Goal: Check status: Check status

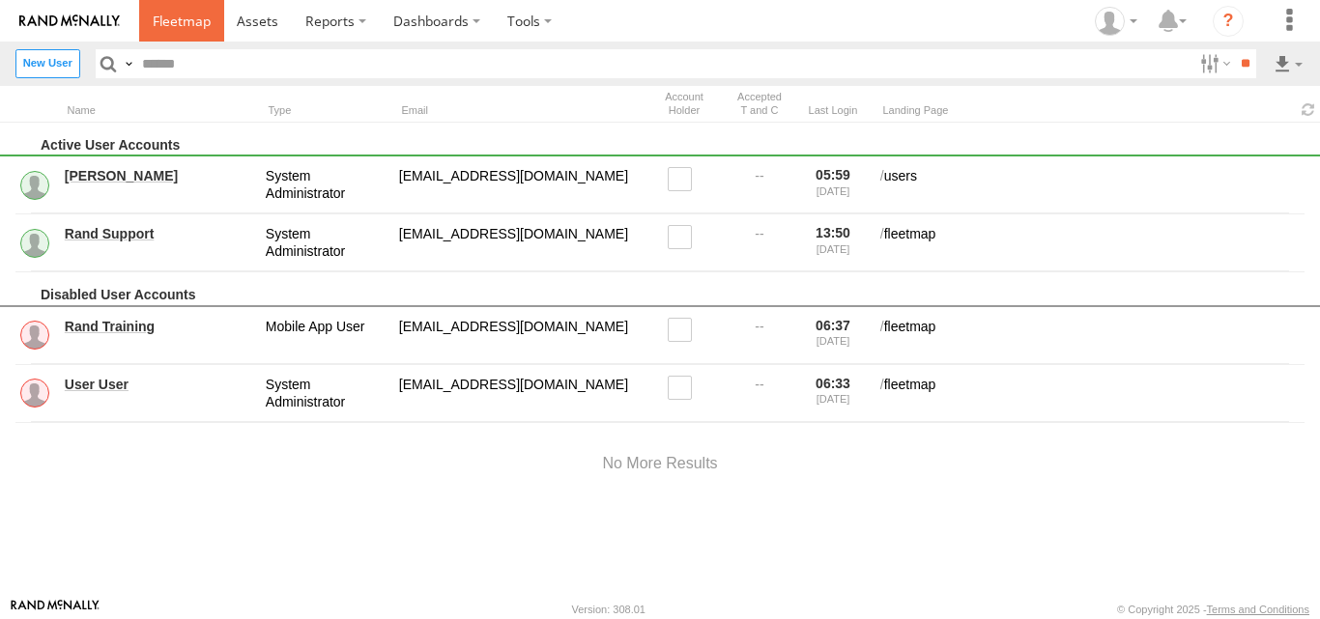
click at [185, 27] on span at bounding box center [182, 21] width 58 height 18
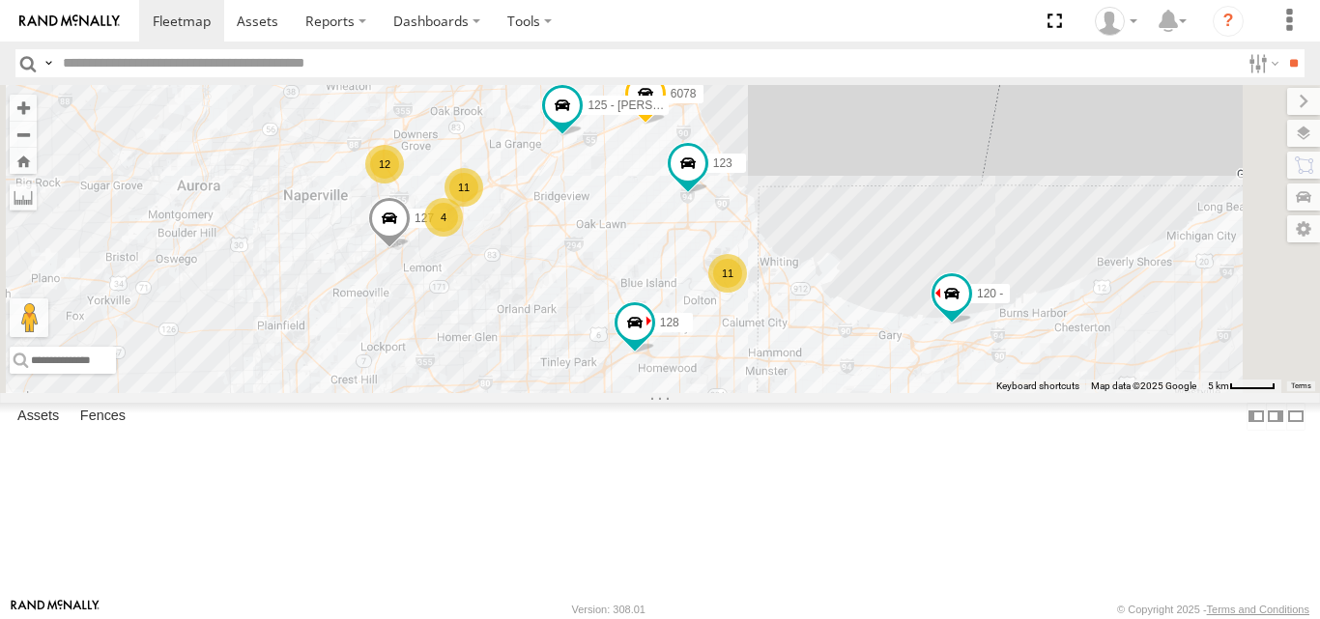
drag, startPoint x: 818, startPoint y: 283, endPoint x: 850, endPoint y: 347, distance: 71.3
click at [850, 347] on div "11 11 12 4 120 - 127 123 125 - Ken 128 6078" at bounding box center [660, 238] width 1320 height 307
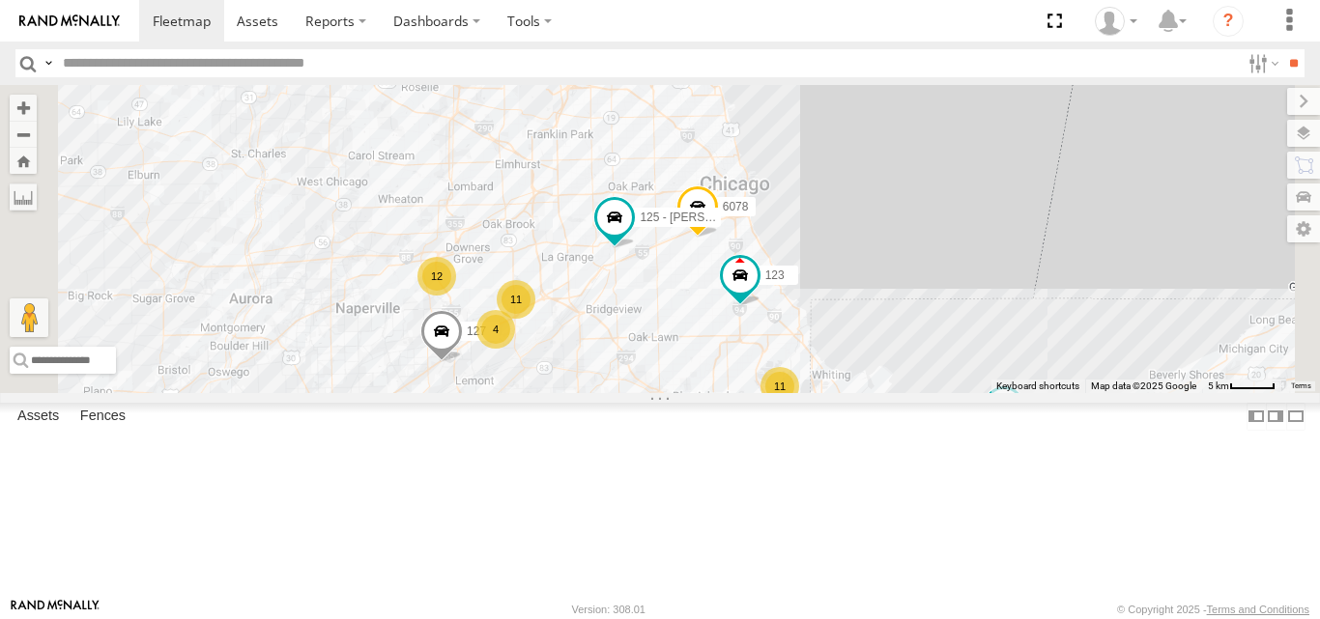
click at [0, 0] on span at bounding box center [0, 0] width 0 height 0
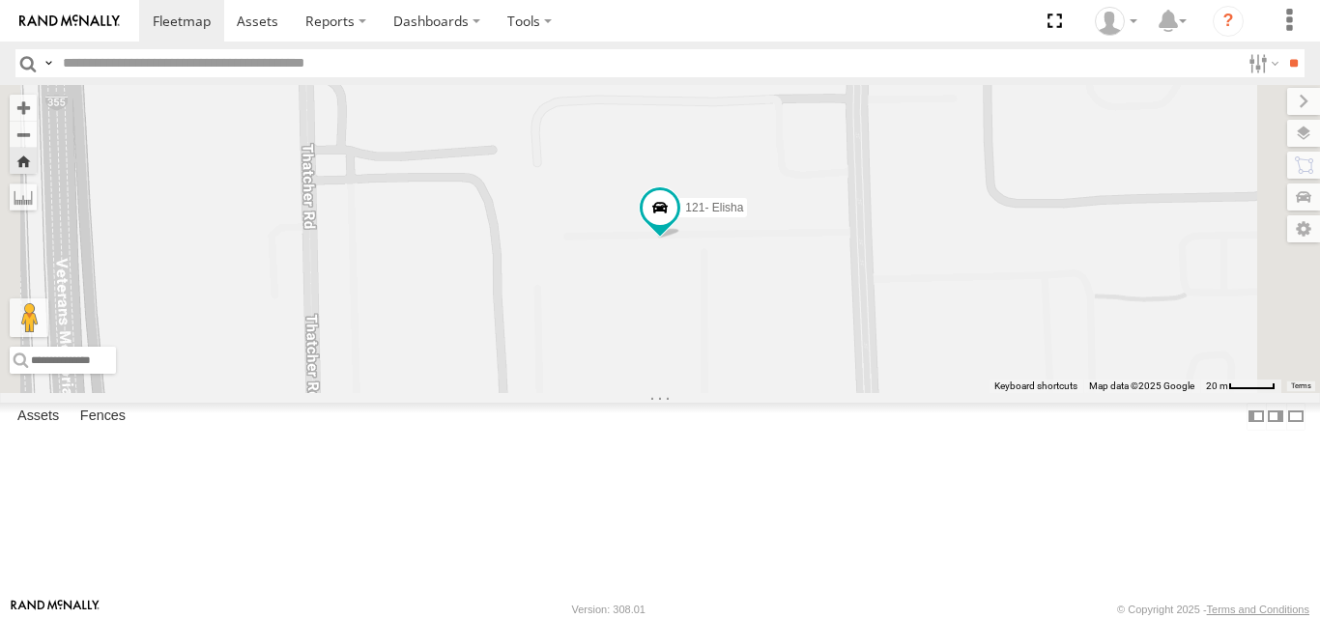
click at [774, 392] on div "121- Elisha" at bounding box center [660, 238] width 1320 height 307
click at [186, 14] on span at bounding box center [182, 21] width 58 height 18
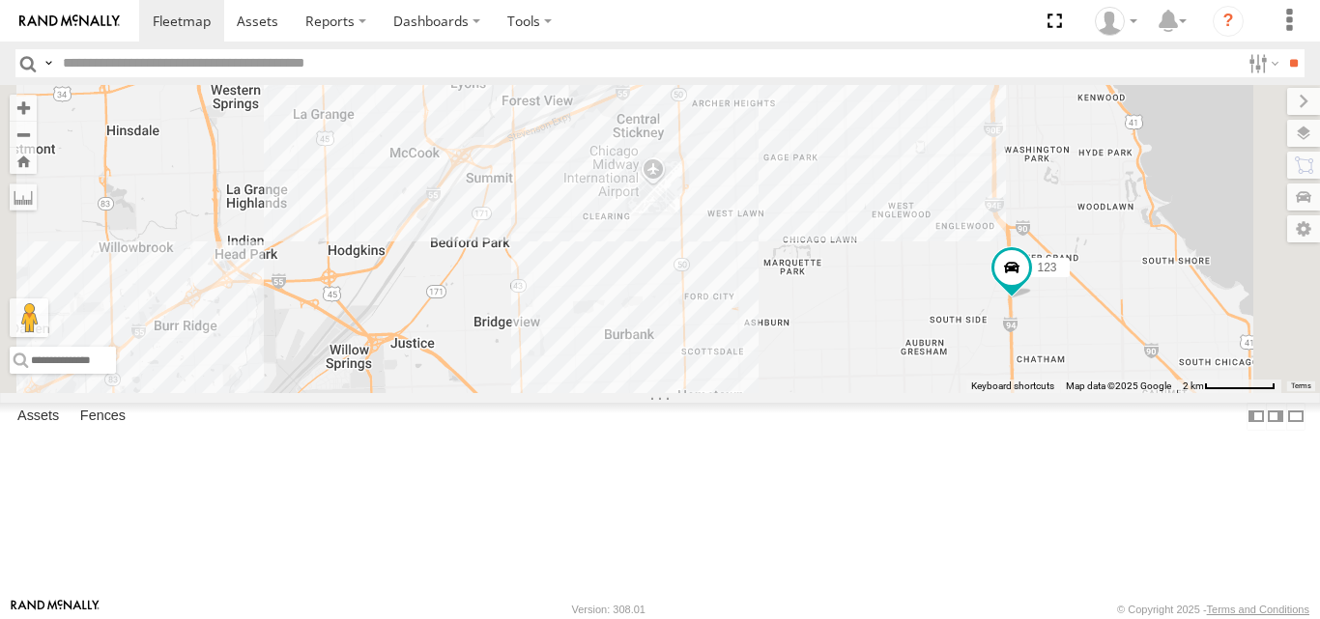
drag, startPoint x: 764, startPoint y: 230, endPoint x: 791, endPoint y: 340, distance: 113.4
click at [791, 340] on div "120 - 127 123 125 - Ken 128 6078" at bounding box center [660, 238] width 1320 height 307
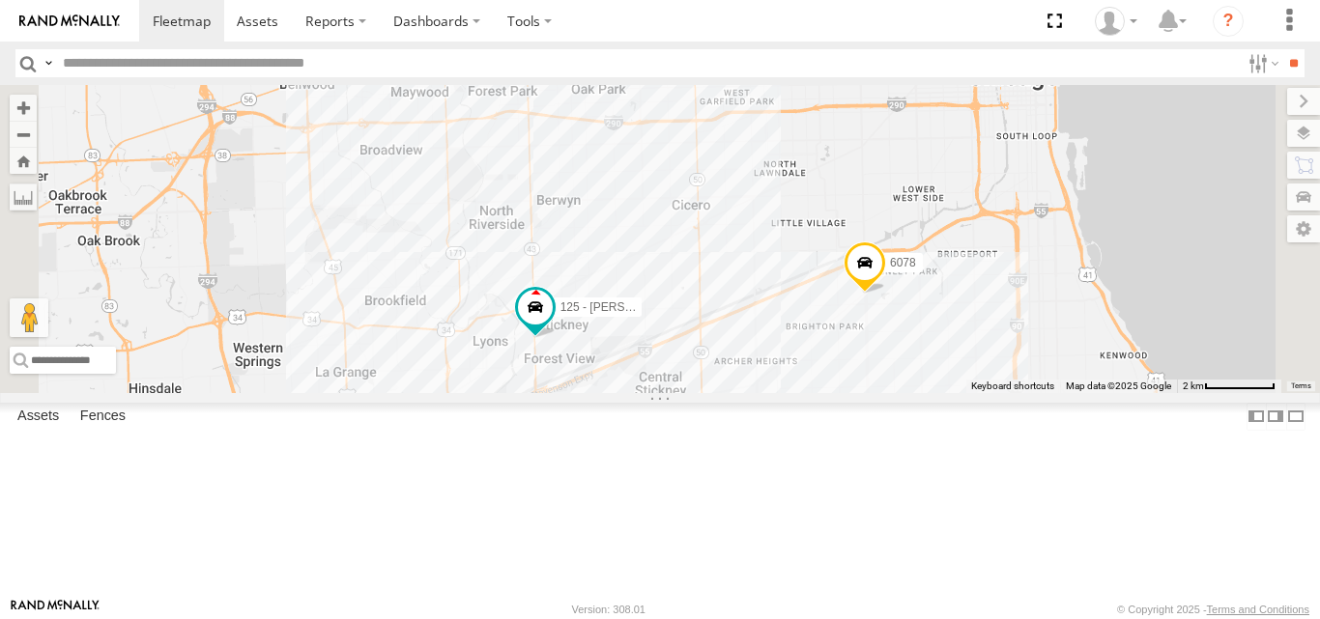
drag, startPoint x: 851, startPoint y: 322, endPoint x: 744, endPoint y: 385, distance: 124.3
click at [744, 385] on div "120 - 127 123 125 - Ken 128 6078" at bounding box center [660, 238] width 1320 height 307
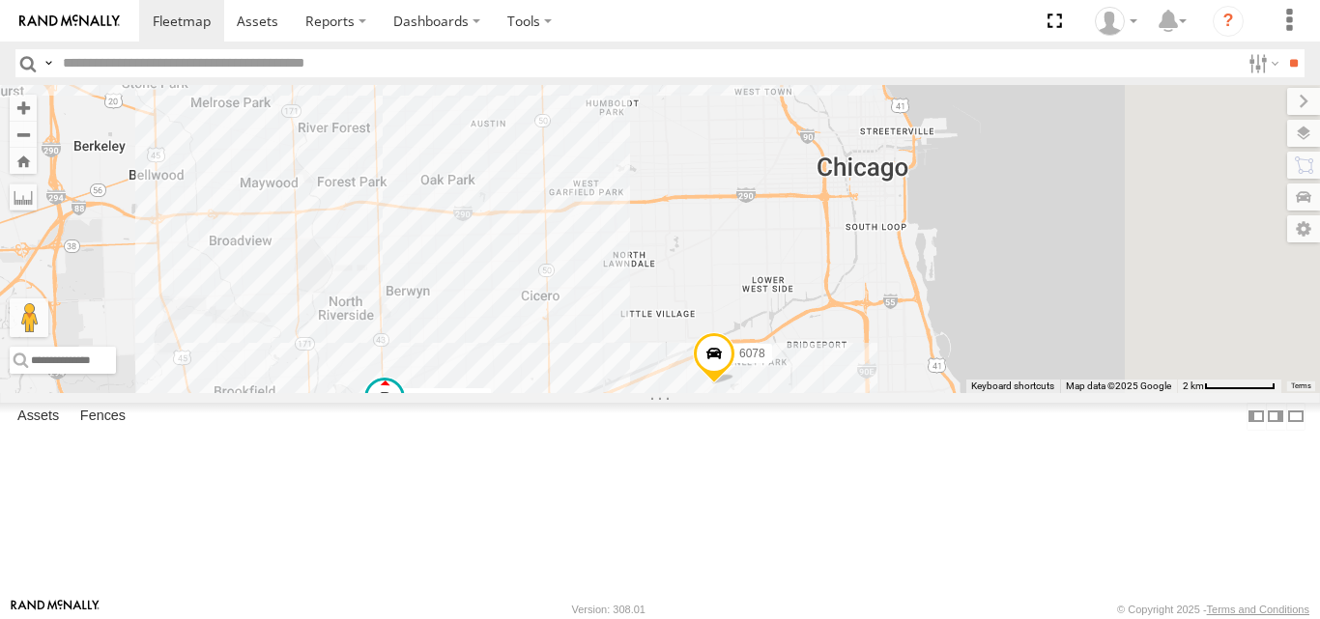
drag, startPoint x: 833, startPoint y: 278, endPoint x: 873, endPoint y: 329, distance: 64.6
click at [872, 328] on div "120 - 127 123 125 - Ken 128 6078" at bounding box center [660, 238] width 1320 height 307
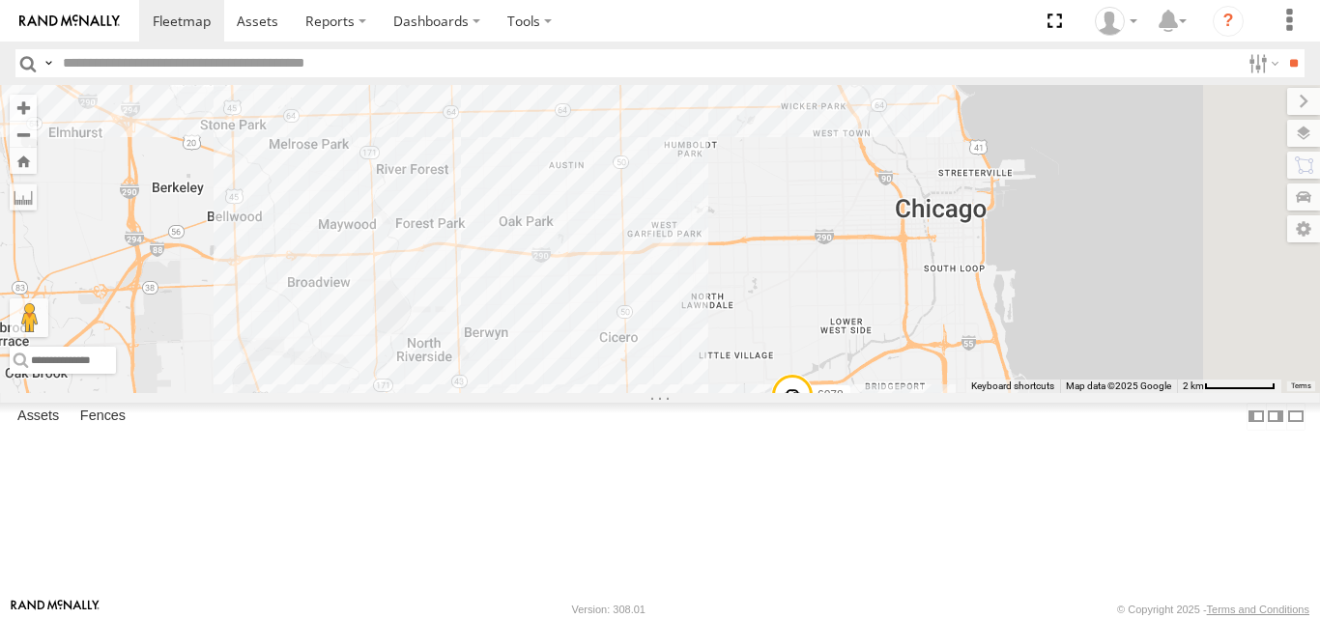
drag, startPoint x: 748, startPoint y: 395, endPoint x: 846, endPoint y: 283, distance: 149.2
click at [846, 284] on div "120 - 127 123 125 - Ken 128 6078" at bounding box center [660, 238] width 1320 height 307
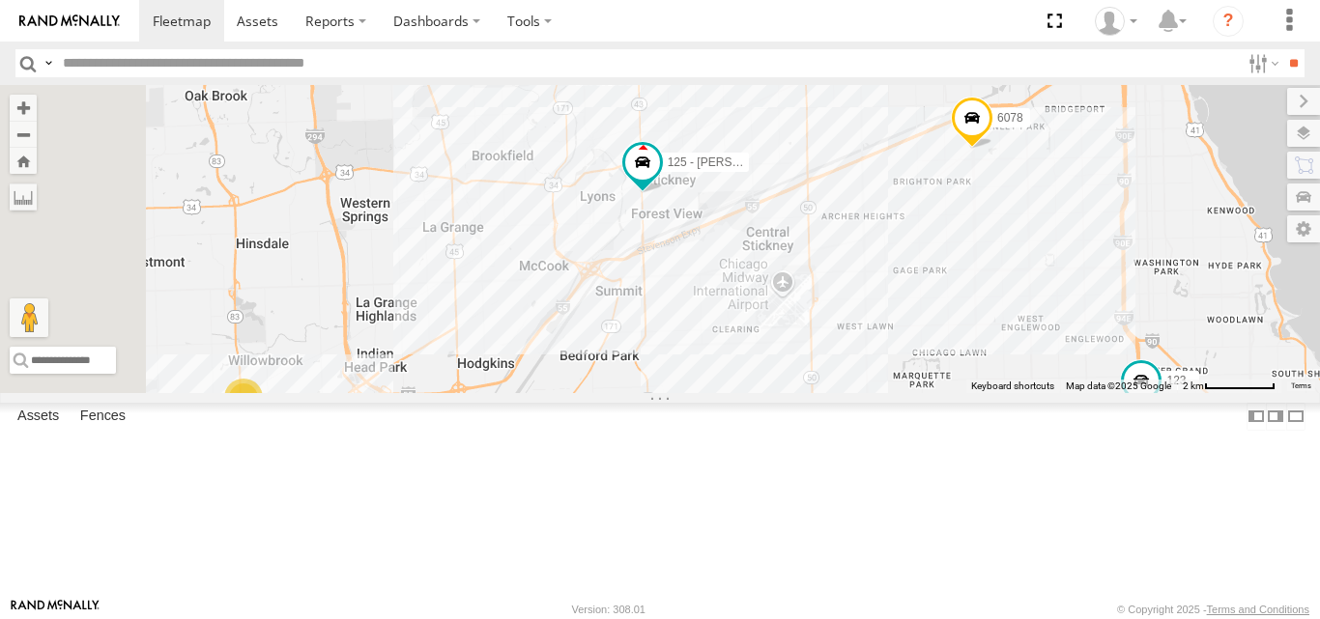
click at [811, 325] on div "120 - 127 123 125 - Ken 128 6078 9 4450" at bounding box center [660, 238] width 1320 height 307
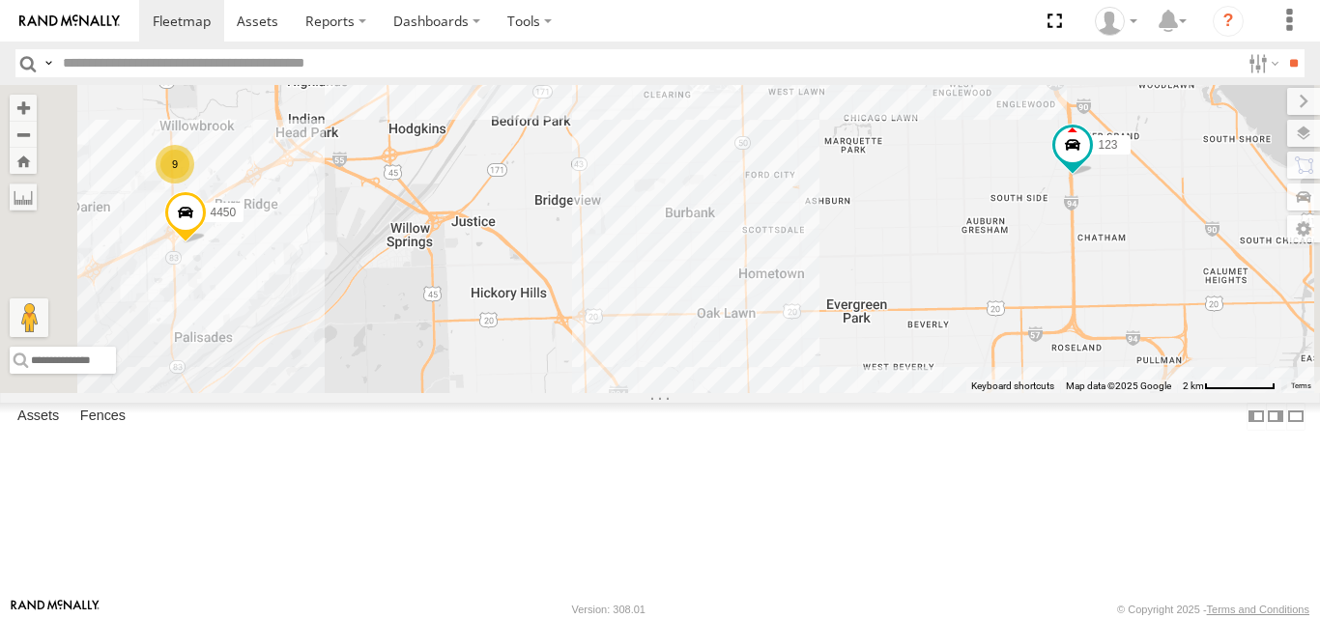
drag, startPoint x: 764, startPoint y: 480, endPoint x: 849, endPoint y: 388, distance: 125.1
click at [849, 388] on div "120 - 127 123 125 - Ken 128 6078 9 4450" at bounding box center [660, 238] width 1320 height 307
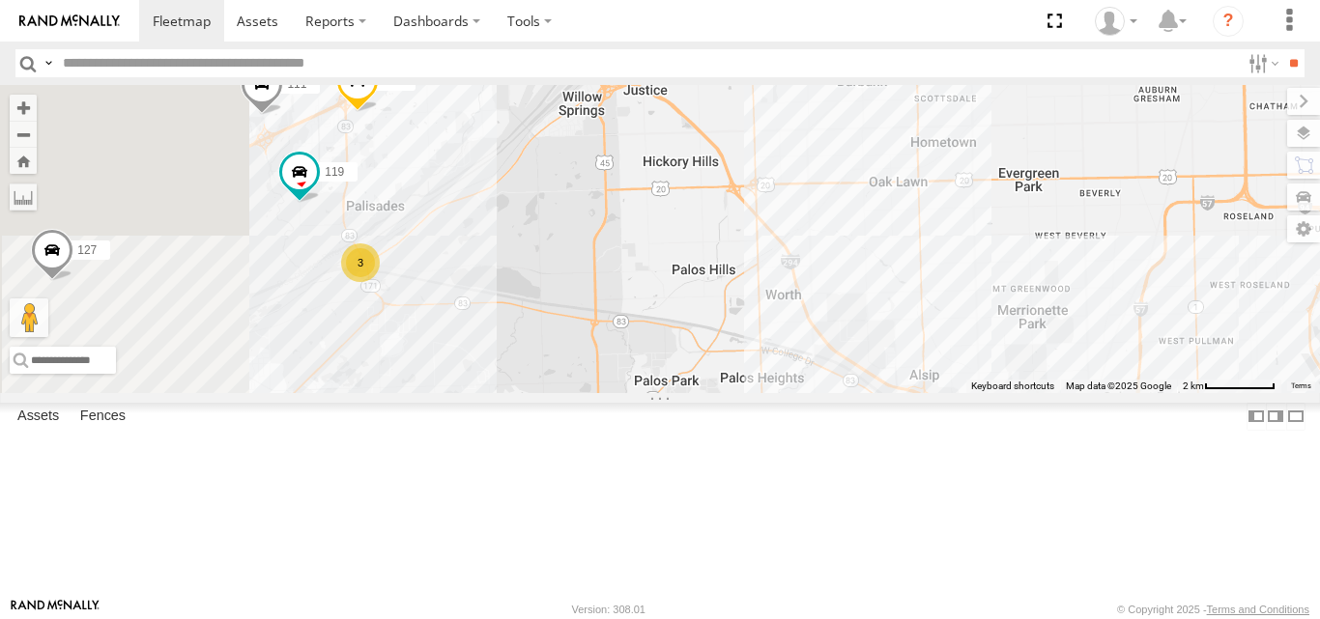
drag, startPoint x: 787, startPoint y: 271, endPoint x: 738, endPoint y: 384, distance: 123.3
click at [738, 384] on div "120 - 127 123 125 - Ken 128 6078 9 4450 111 119 3" at bounding box center [660, 238] width 1320 height 307
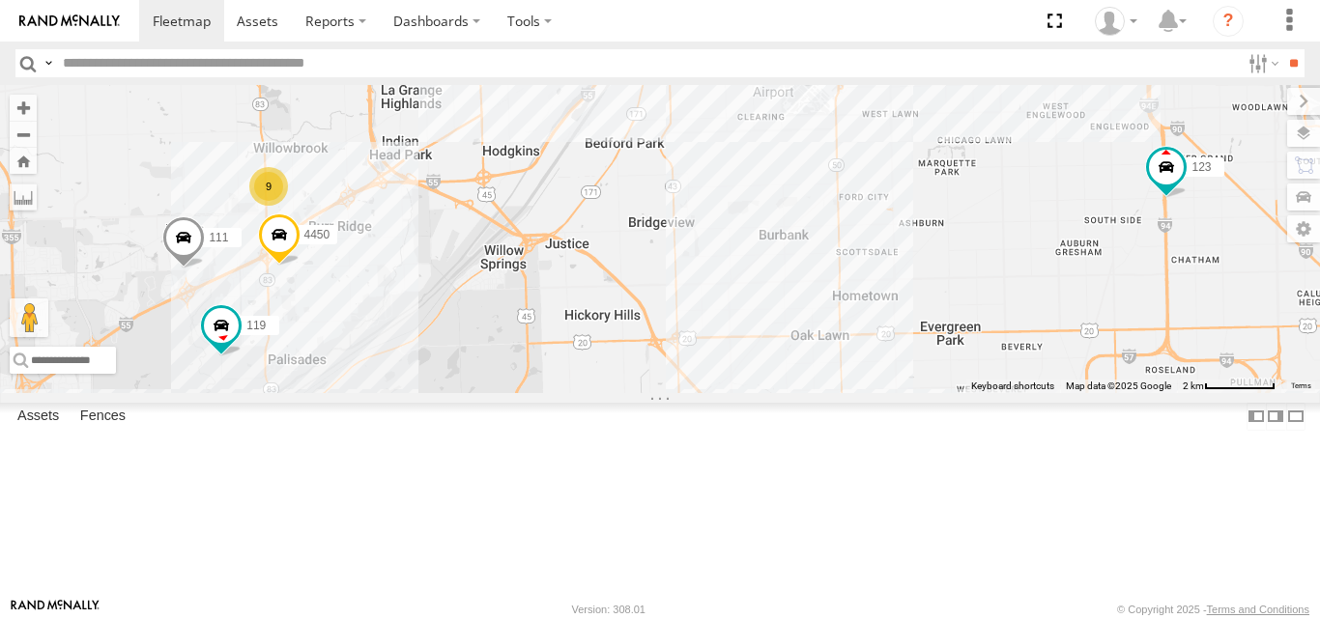
drag, startPoint x: 762, startPoint y: 340, endPoint x: 795, endPoint y: 485, distance: 148.6
click at [795, 392] on div "120 - 127 123 125 - Ken 128 6078 9 4450 111 119 3" at bounding box center [660, 238] width 1320 height 307
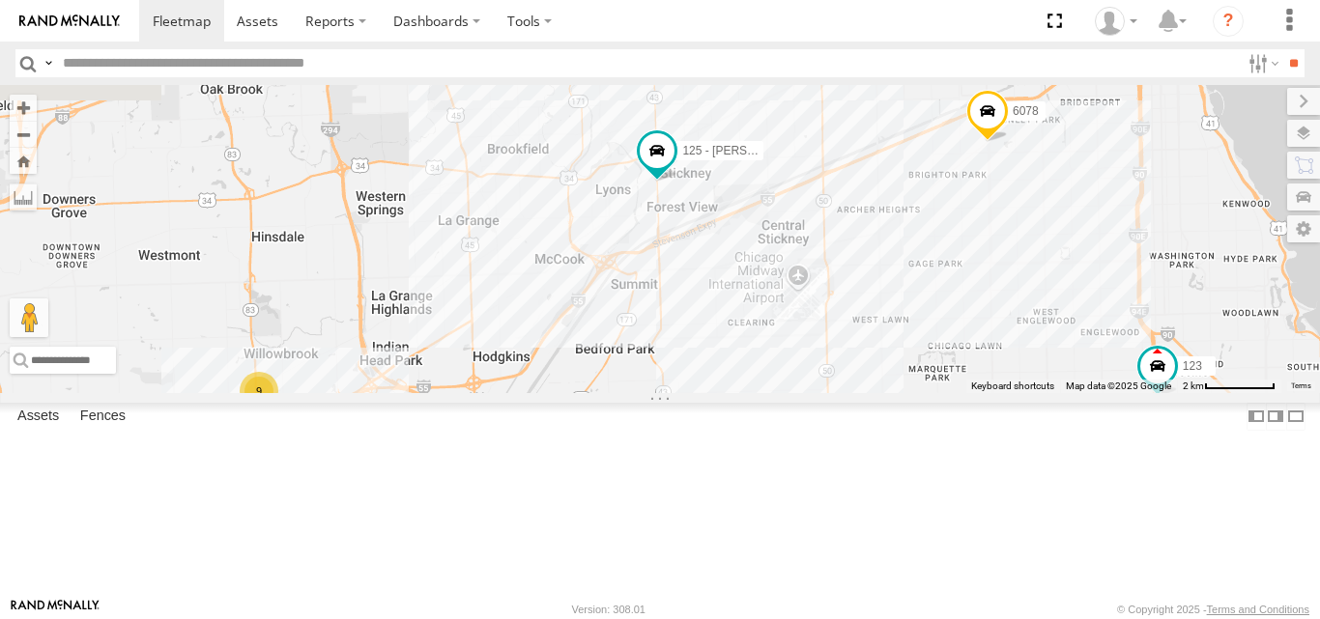
drag, startPoint x: 1128, startPoint y: 443, endPoint x: 927, endPoint y: 411, distance: 203.6
click at [979, 389] on div "120 - 127 123 125 - Ken 128 6078 9 4450 111 119 3" at bounding box center [660, 238] width 1320 height 307
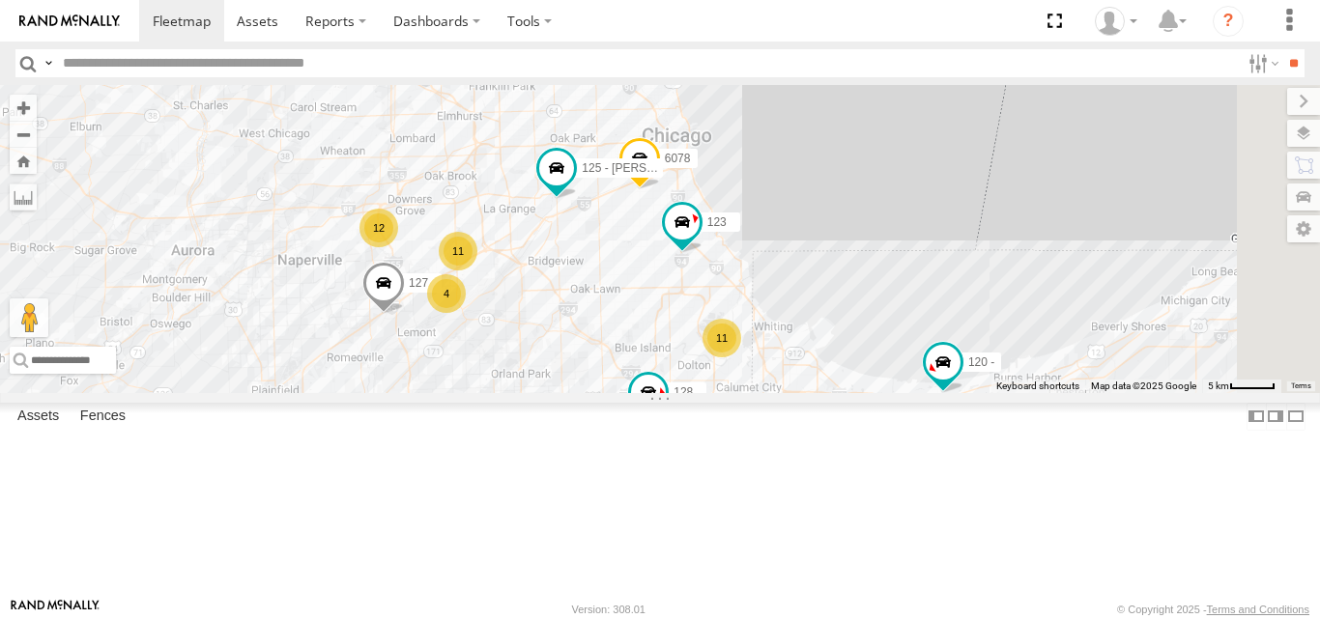
drag, startPoint x: 1051, startPoint y: 508, endPoint x: 949, endPoint y: 409, distance: 142.8
click at [949, 392] on div "120 - 127 123 125 - Ken 128 6078 11 11 12 4" at bounding box center [660, 238] width 1320 height 307
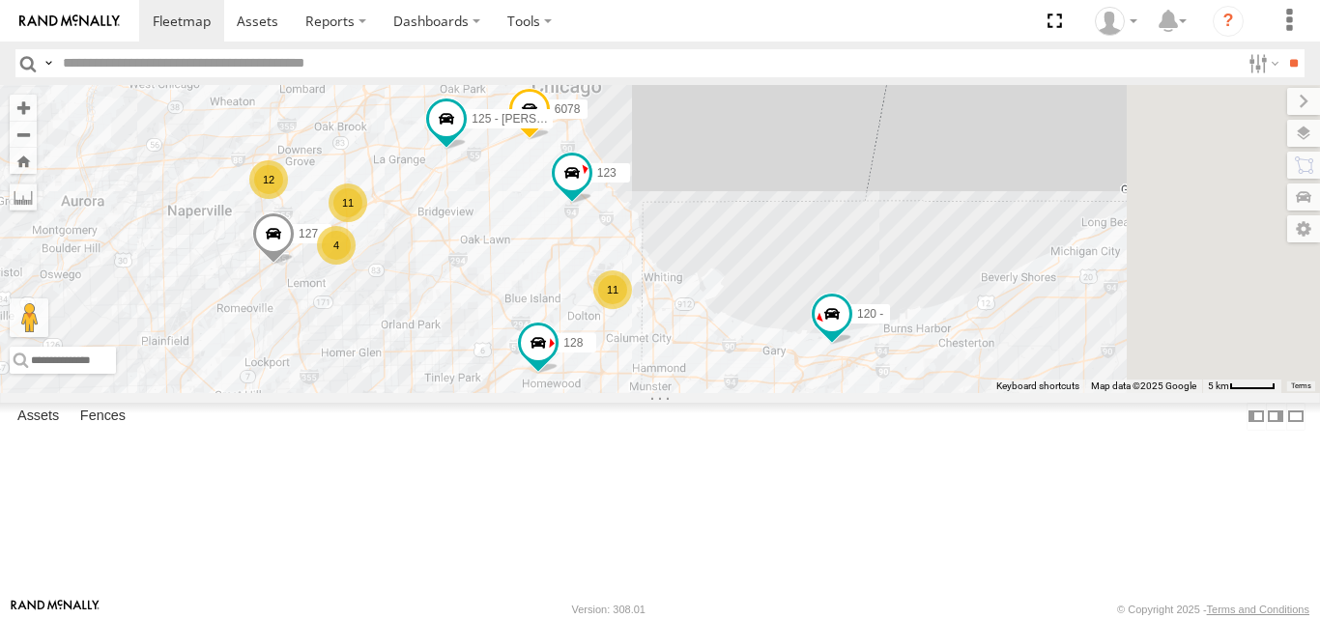
drag, startPoint x: 1027, startPoint y: 400, endPoint x: 1057, endPoint y: 456, distance: 63.5
click at [1057, 392] on div "120 - 127 123 125 - Ken 128 6078 11 11 12 4" at bounding box center [660, 238] width 1320 height 307
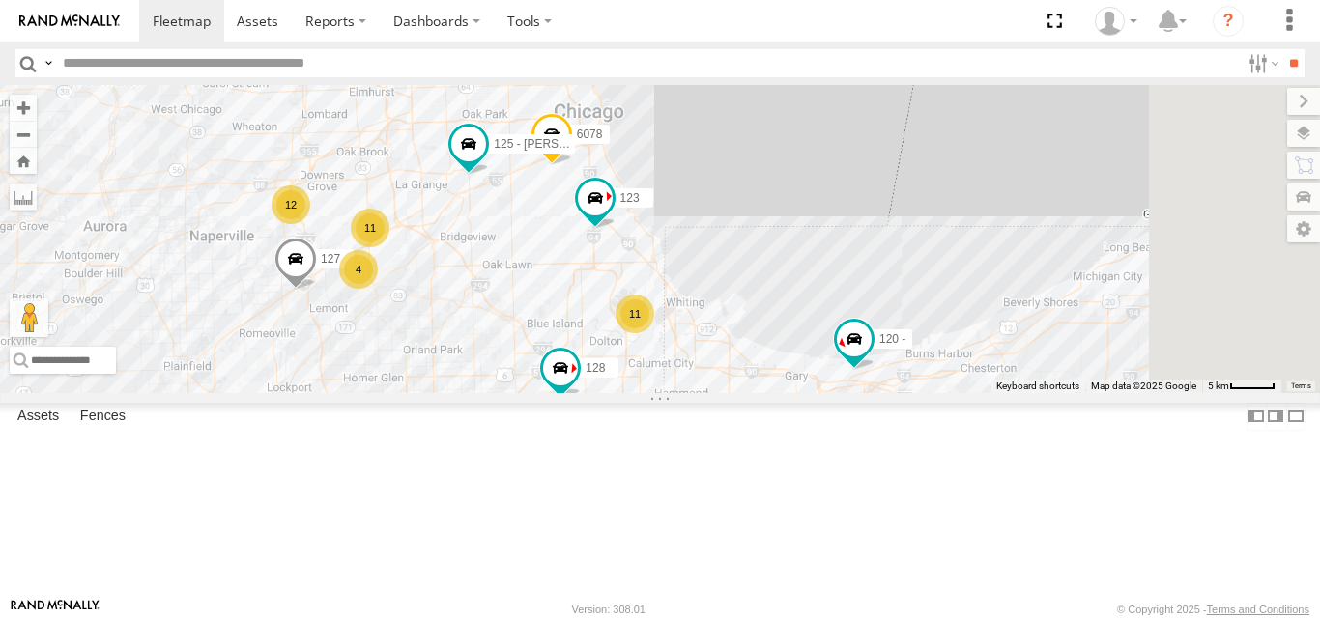
drag, startPoint x: 1044, startPoint y: 460, endPoint x: 1149, endPoint y: 473, distance: 106.2
click at [1149, 392] on div "120 - 127 123 125 - Ken 128 6078 11 11 12 4" at bounding box center [660, 238] width 1320 height 307
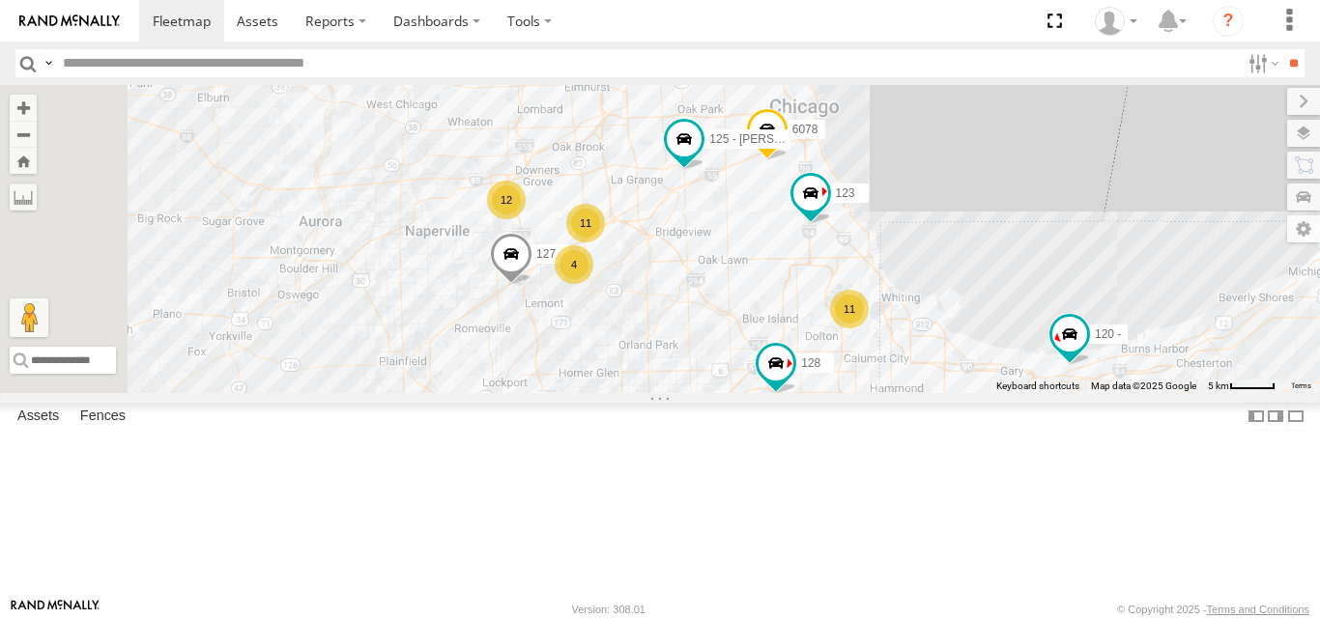
drag, startPoint x: 926, startPoint y: 418, endPoint x: 916, endPoint y: 393, distance: 26.9
click at [917, 392] on div "120 - 127 123 125 - Ken 128 6078 11 11 12 4" at bounding box center [660, 238] width 1320 height 307
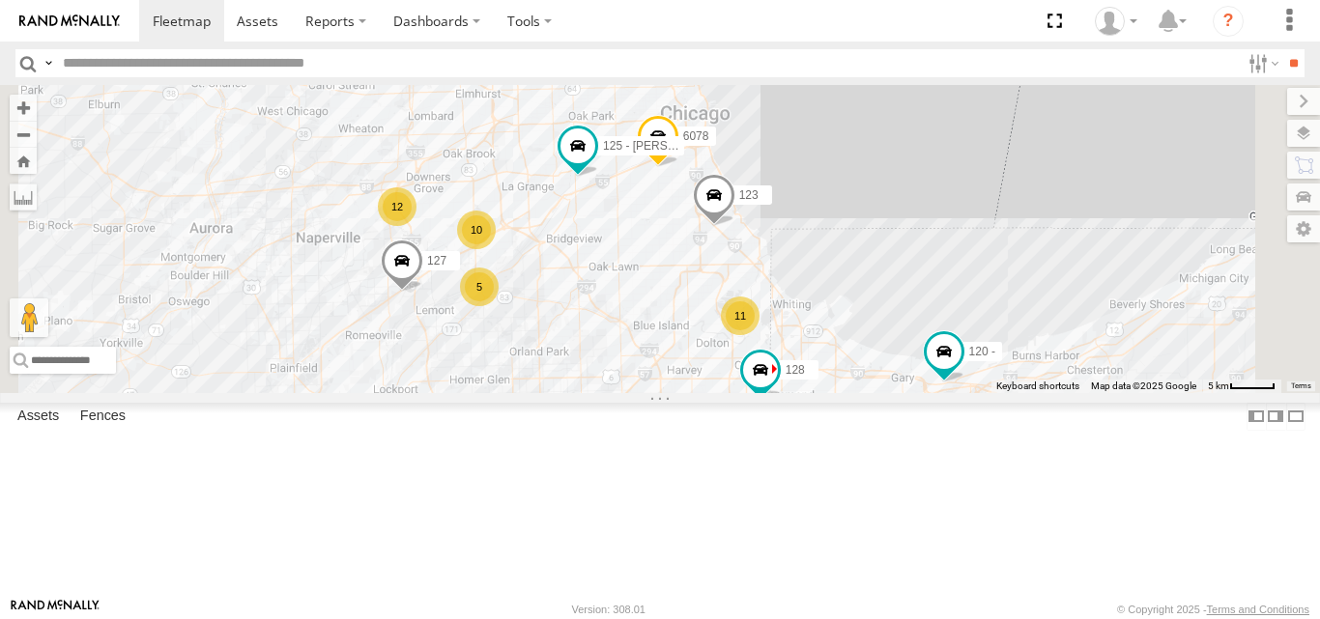
drag, startPoint x: 850, startPoint y: 342, endPoint x: 852, endPoint y: 397, distance: 55.1
click at [852, 391] on div "10 11 12 5 120 - 127 123 125 - Ken 128 6078" at bounding box center [660, 238] width 1320 height 307
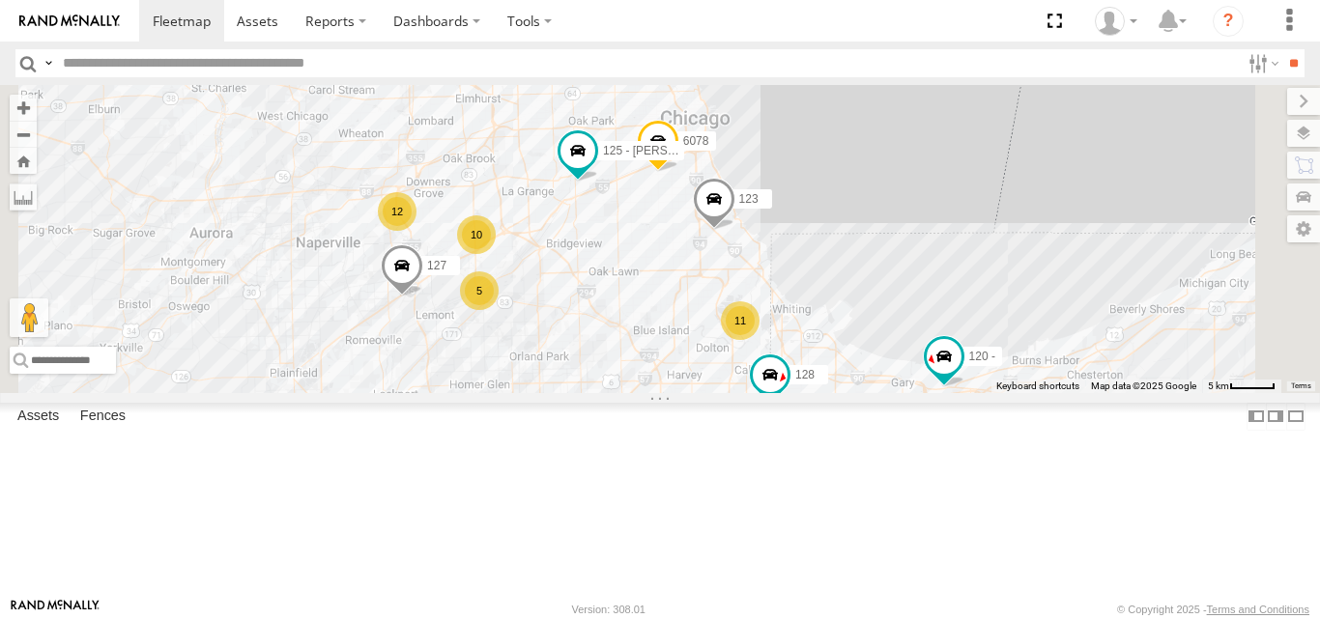
click at [0, 0] on span at bounding box center [0, 0] width 0 height 0
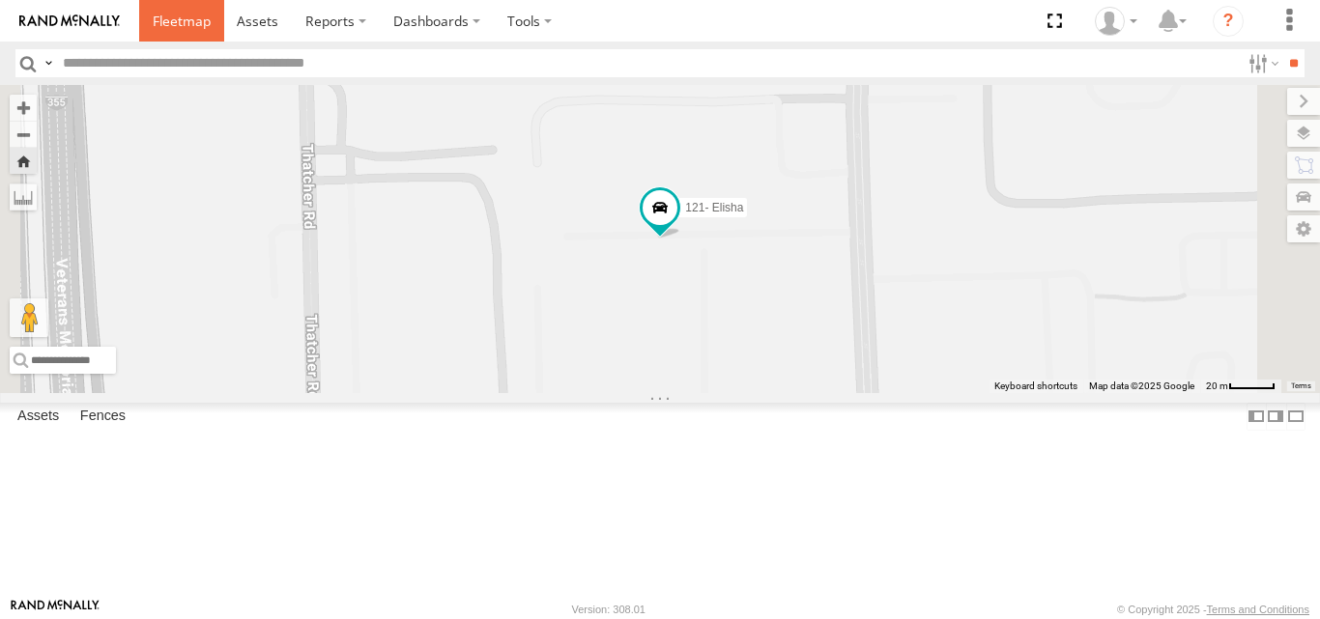
click at [179, 21] on span at bounding box center [182, 21] width 58 height 18
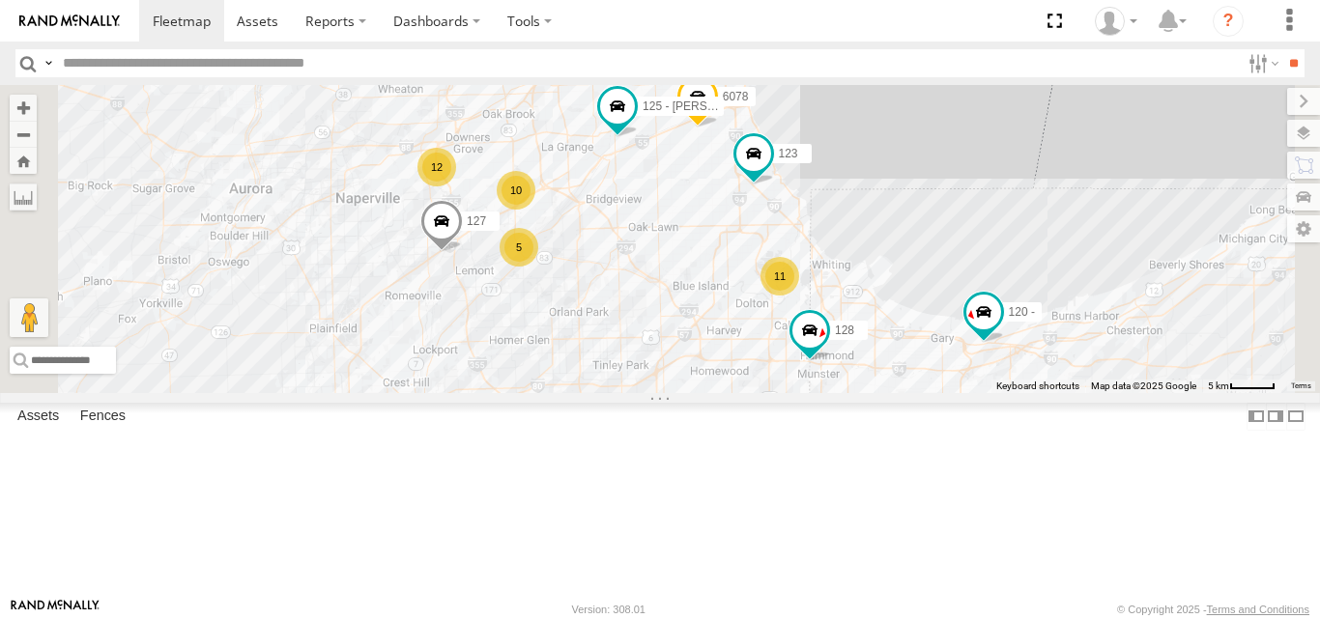
drag, startPoint x: 749, startPoint y: 452, endPoint x: 844, endPoint y: 478, distance: 98.2
click at [837, 392] on div "120 - 127 123 125 - [PERSON_NAME] 128 6078 10 11 12 5" at bounding box center [660, 238] width 1320 height 307
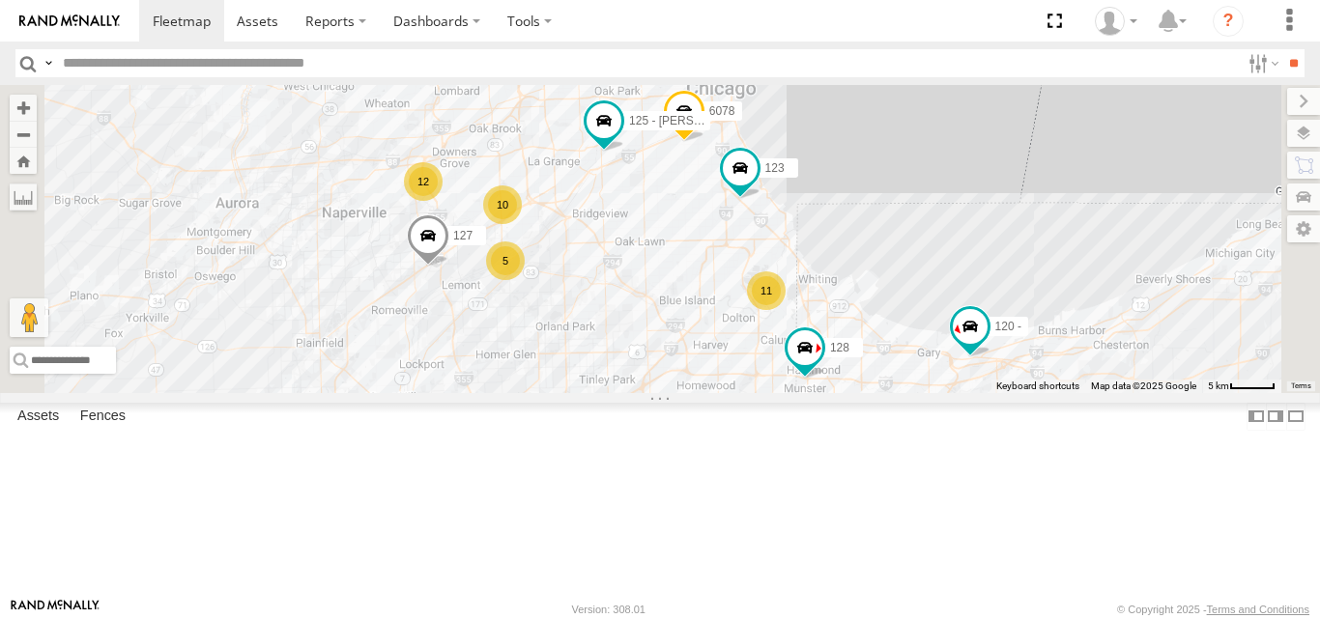
drag, startPoint x: 882, startPoint y: 508, endPoint x: 802, endPoint y: 497, distance: 81.0
click at [802, 392] on div "120 - 127 123 125 - [PERSON_NAME] 128 6078 10 11 12 5" at bounding box center [660, 238] width 1320 height 307
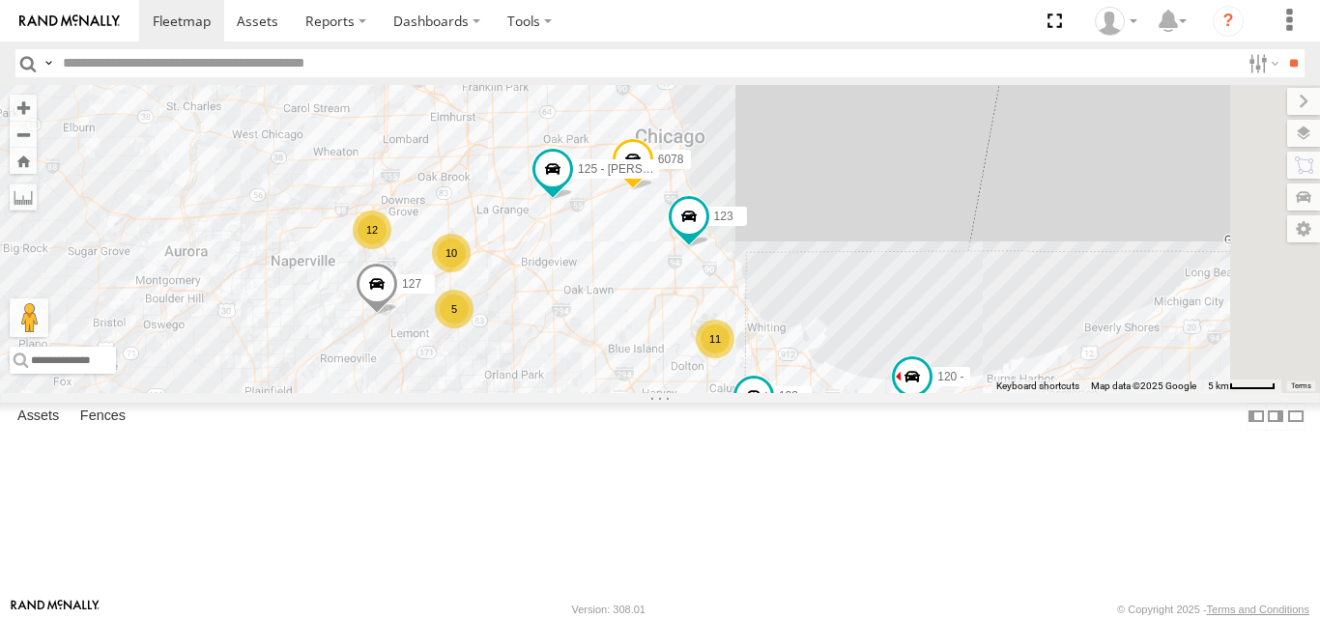
drag, startPoint x: 863, startPoint y: 366, endPoint x: 819, endPoint y: 416, distance: 66.4
click at [819, 392] on div "120 - 127 123 125 - Ken 128 6078 10 11 12 5" at bounding box center [660, 238] width 1320 height 307
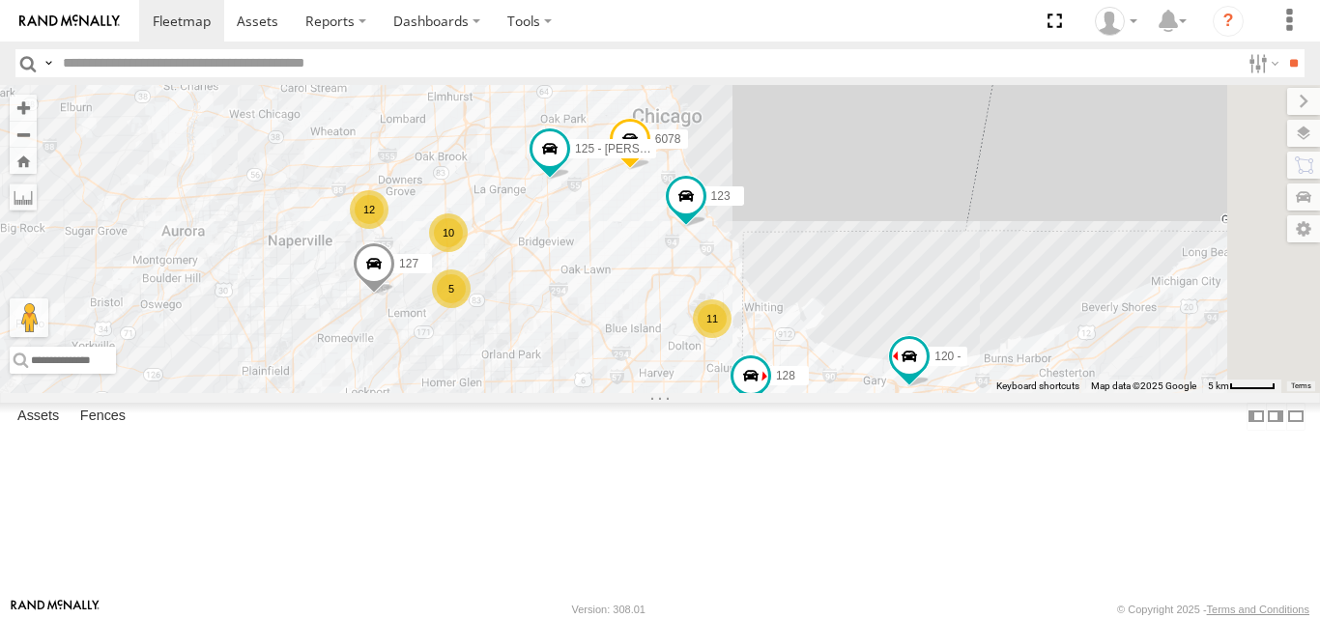
drag, startPoint x: 877, startPoint y: 492, endPoint x: 861, endPoint y: 431, distance: 63.0
click at [861, 392] on div "120 - 127 123 125 - Ken 128 6078 10 11 12 5" at bounding box center [660, 238] width 1320 height 307
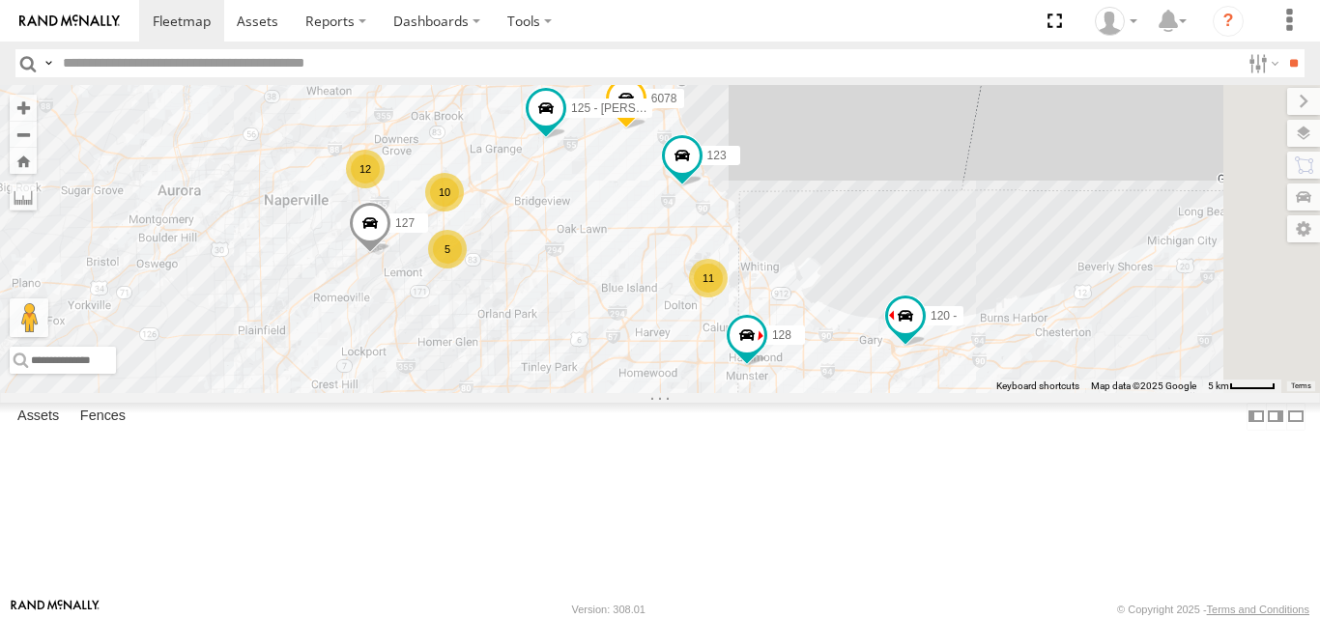
drag, startPoint x: 700, startPoint y: 450, endPoint x: 753, endPoint y: 468, distance: 55.9
click at [749, 392] on div "120 - 127 123 125 - Ken 128 6078 10 11 12 5" at bounding box center [660, 238] width 1320 height 307
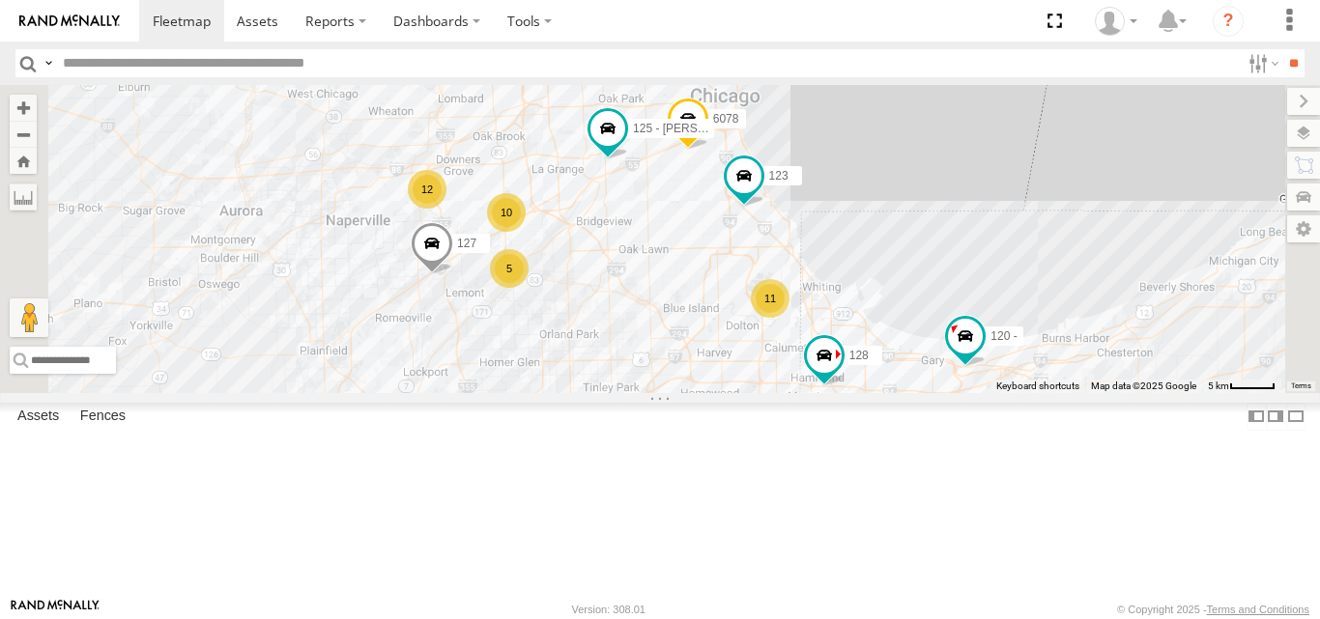
click at [0, 0] on span at bounding box center [0, 0] width 0 height 0
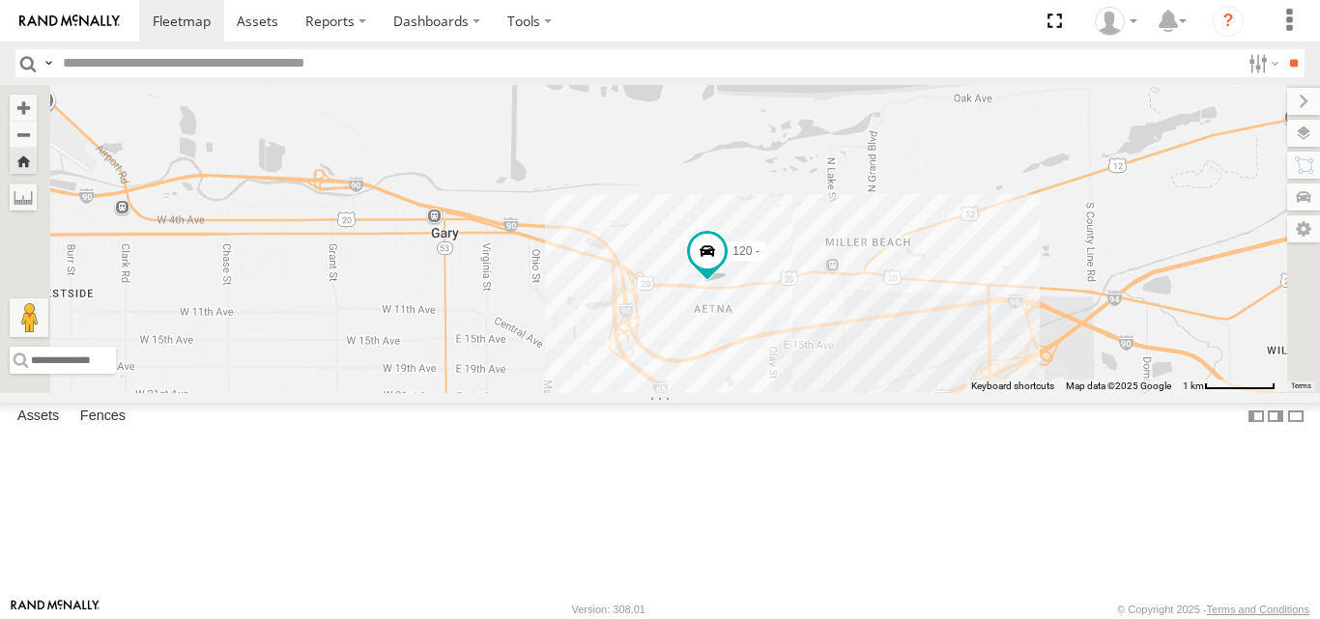
drag, startPoint x: 968, startPoint y: 482, endPoint x: 953, endPoint y: 439, distance: 46.1
click at [953, 392] on div "120 -" at bounding box center [660, 238] width 1320 height 307
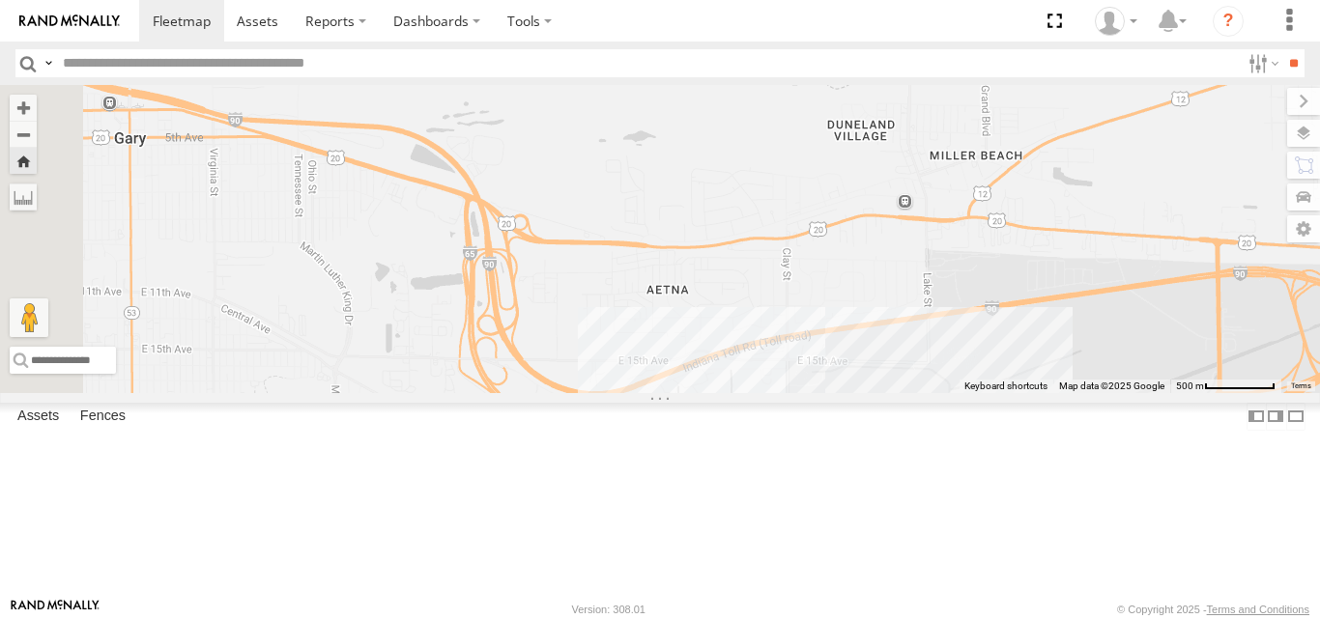
click at [0, 0] on link at bounding box center [0, 0] width 0 height 0
click at [0, 0] on div at bounding box center [0, 0] width 0 height 0
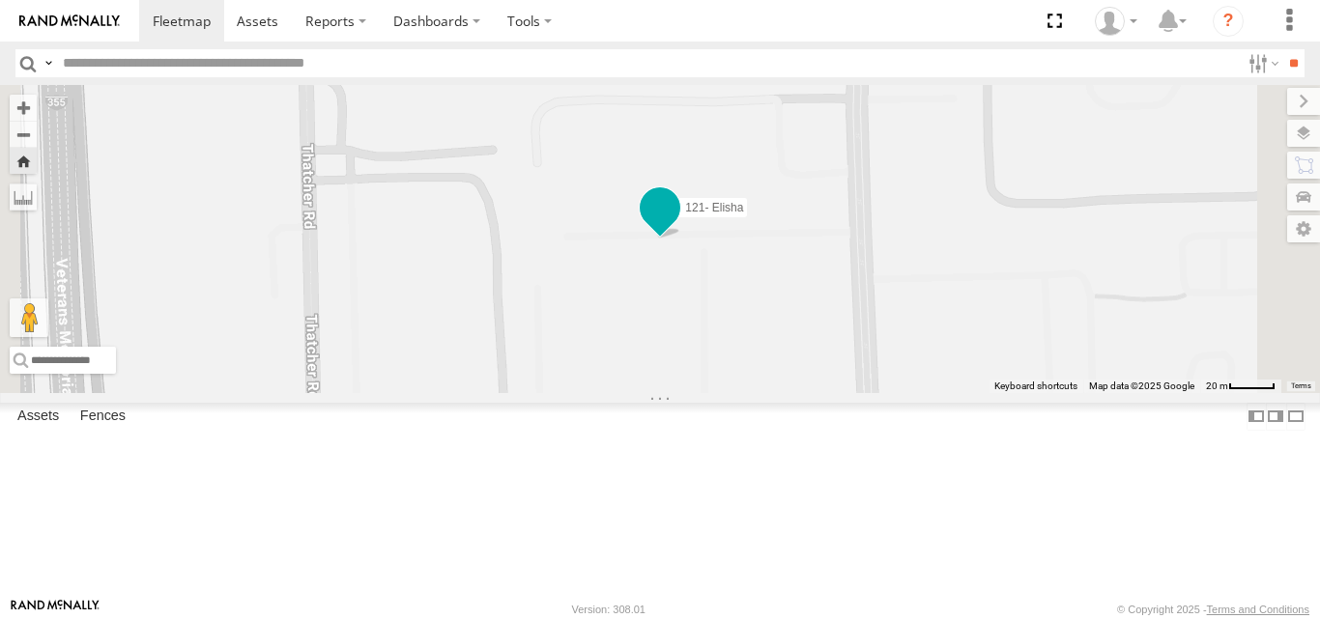
click at [677, 226] on span at bounding box center [660, 208] width 35 height 35
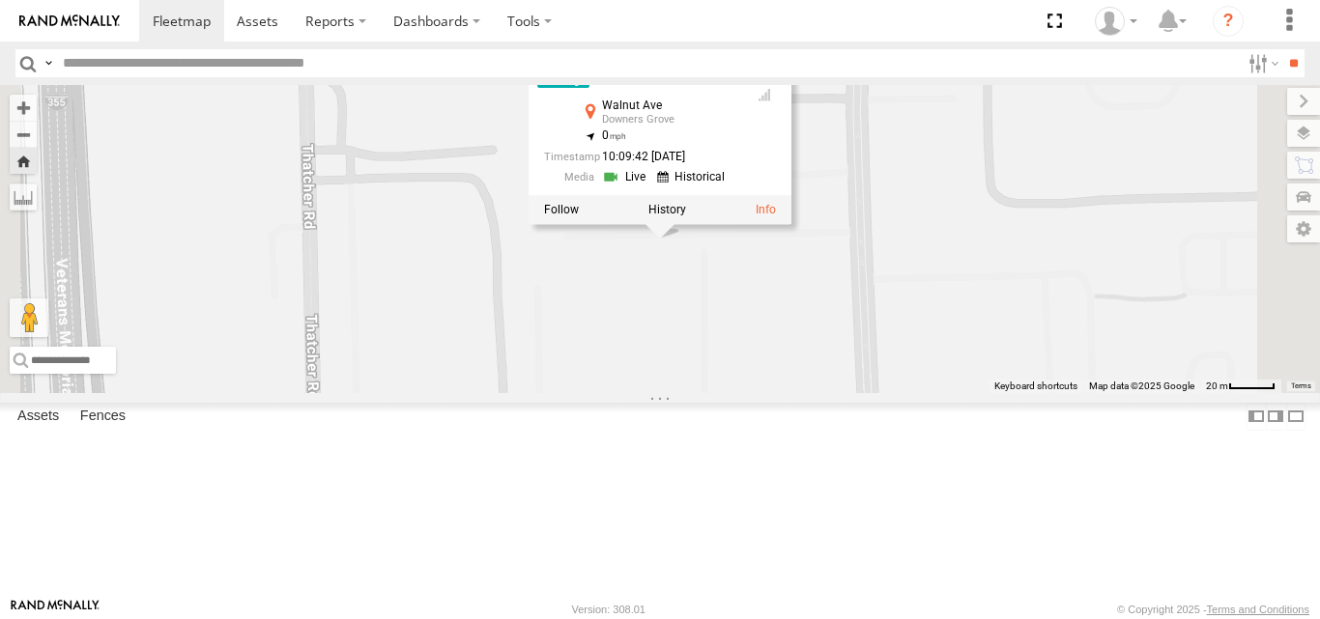
click at [897, 363] on div "121- Elisha 121- Elisha Hook Truck Walnut Ave Downers Grove 41.79128 , -88.0532…" at bounding box center [660, 238] width 1320 height 307
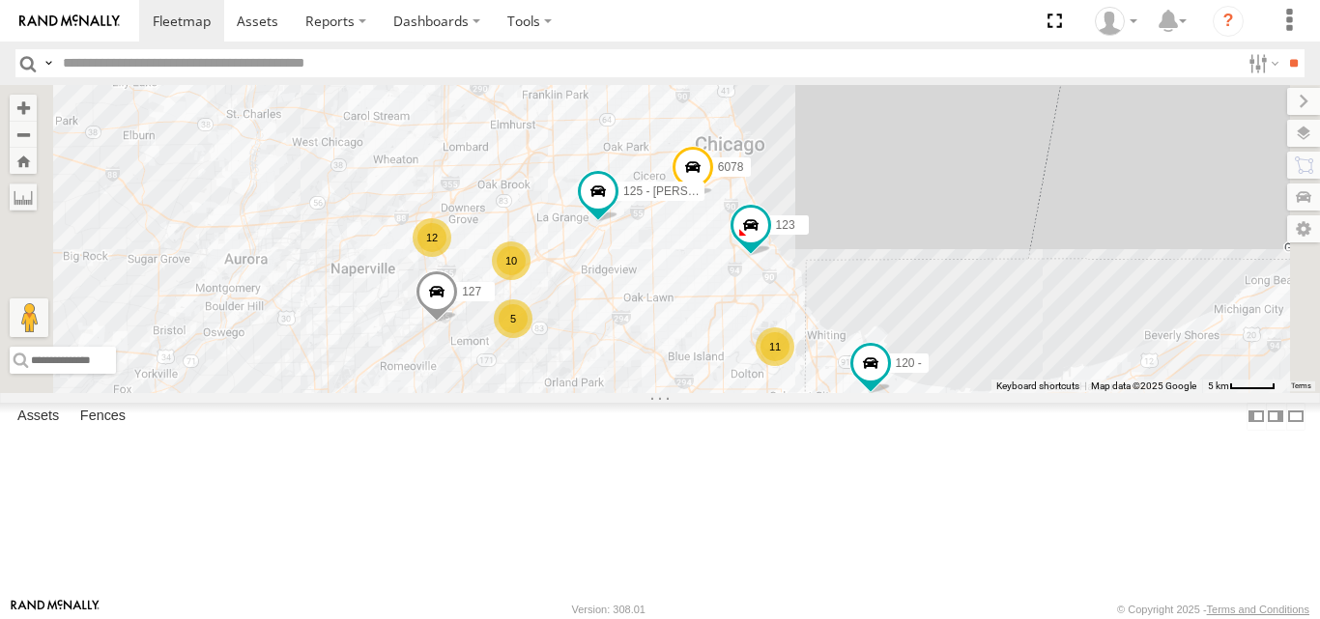
drag, startPoint x: 811, startPoint y: 331, endPoint x: 830, endPoint y: 434, distance: 104.2
click at [830, 392] on div "10 11 12 5 120 - 127 123 125 - [PERSON_NAME] 128 6078" at bounding box center [660, 238] width 1320 height 307
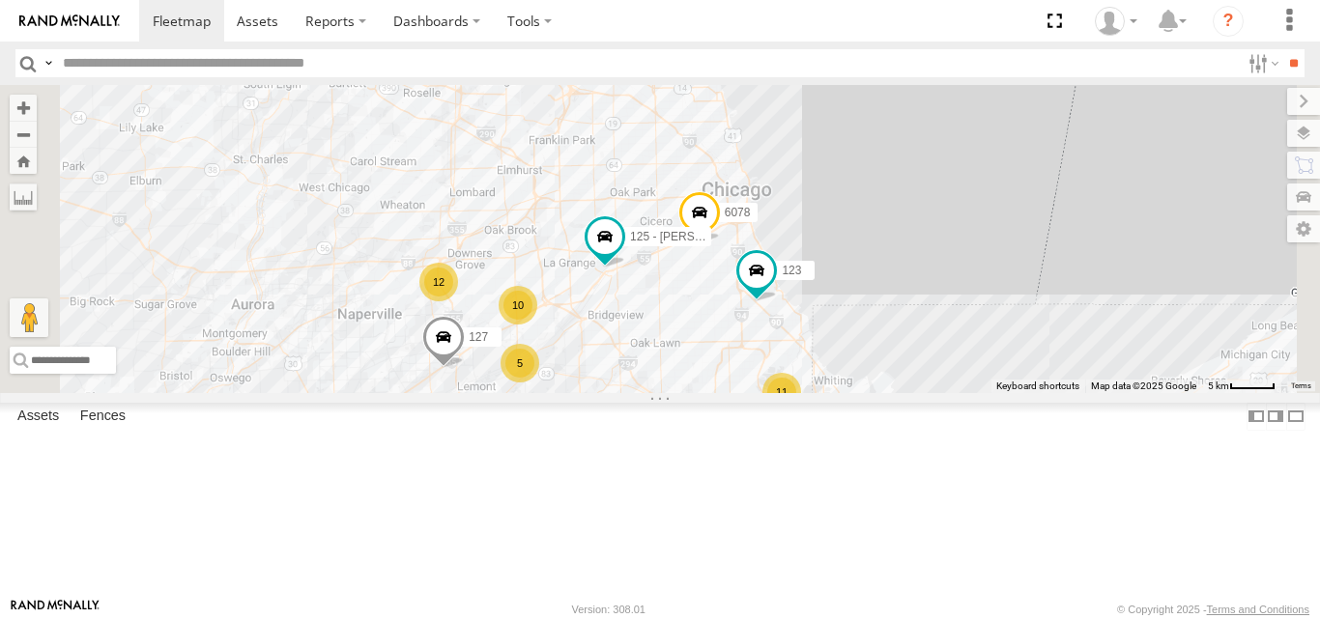
click at [0, 0] on span at bounding box center [0, 0] width 0 height 0
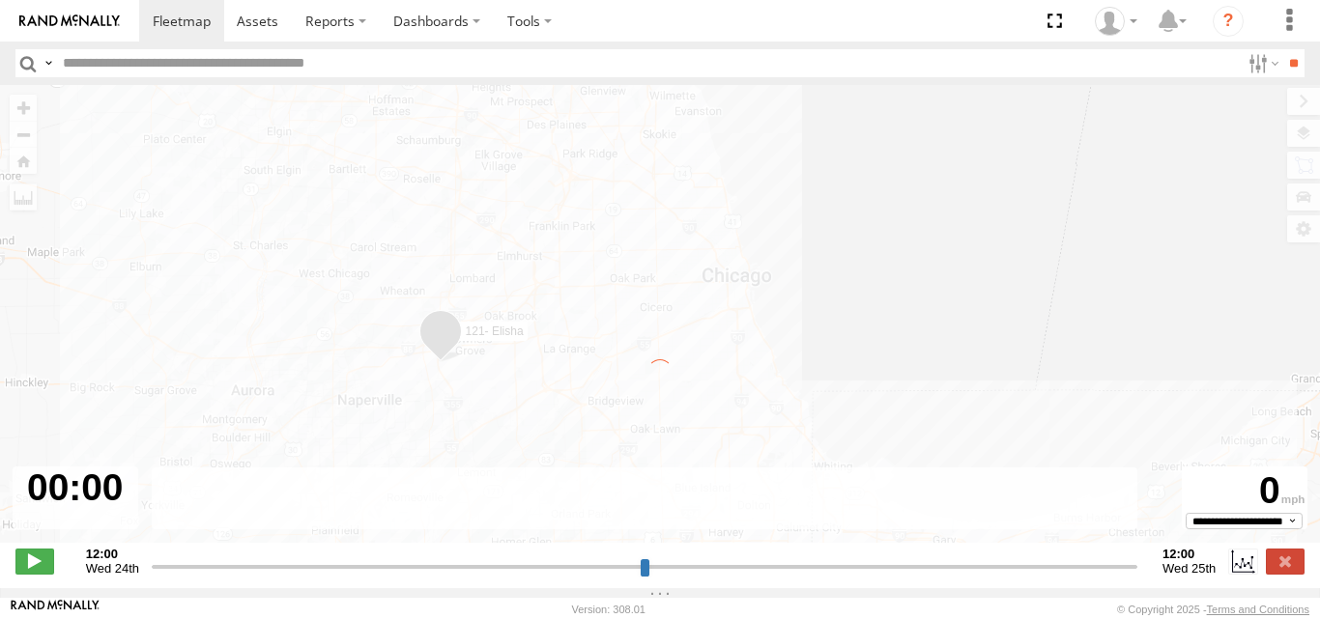
type input "**********"
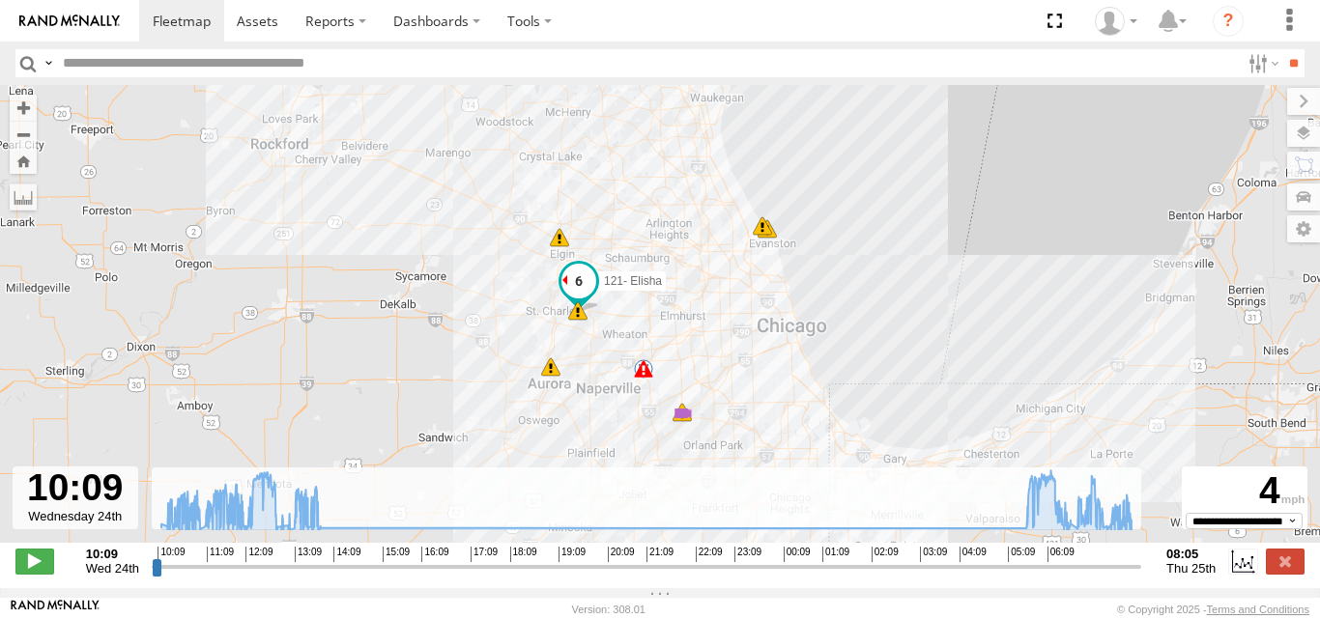
drag, startPoint x: 748, startPoint y: 340, endPoint x: 740, endPoint y: 311, distance: 30.0
click at [740, 311] on div "121- [PERSON_NAME] 10:19 Wed 10:57 Wed 12:00 Wed 12:54 Wed 13:03 Wed 13:11 Wed …" at bounding box center [660, 324] width 1320 height 478
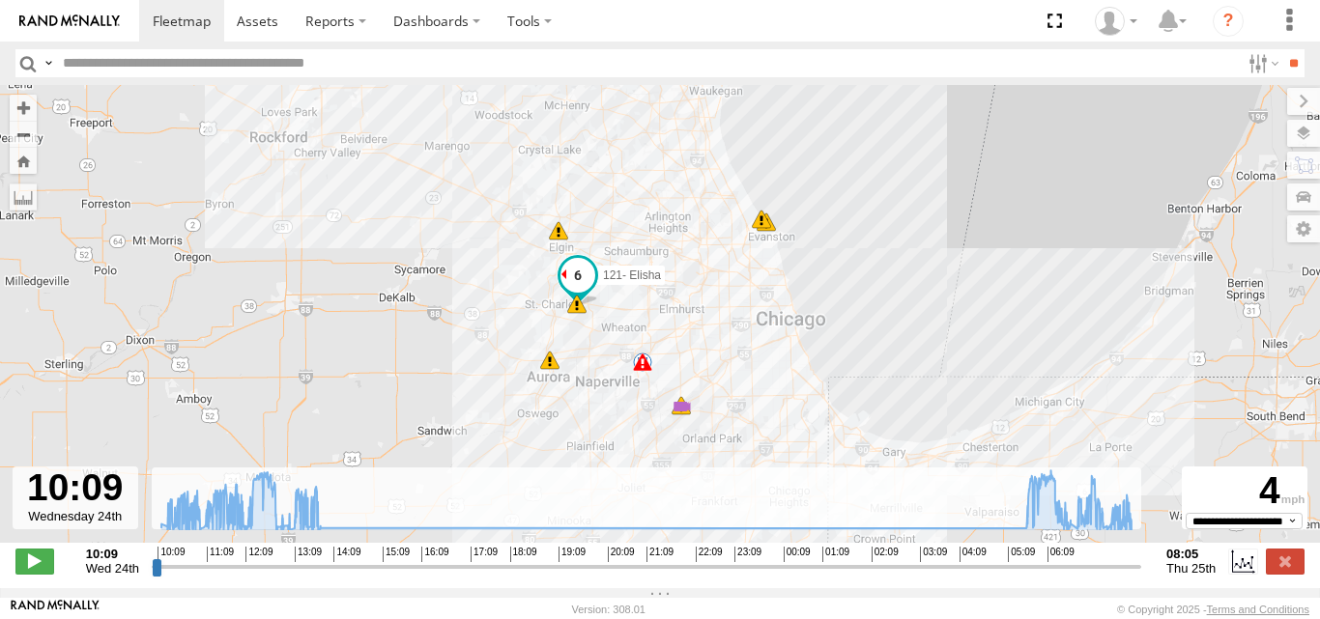
click at [1201, 576] on span "Thu 25th" at bounding box center [1190, 568] width 49 height 14
click at [1240, 574] on label at bounding box center [1242, 561] width 29 height 25
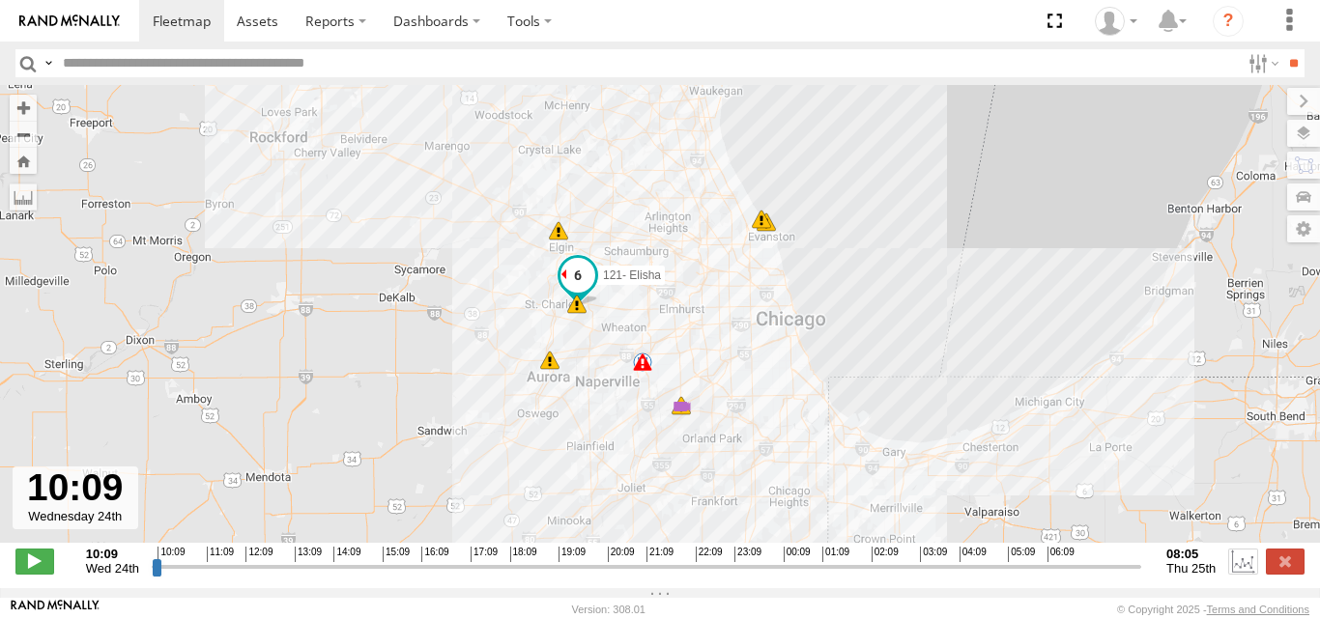
click at [1240, 574] on label at bounding box center [1242, 561] width 29 height 25
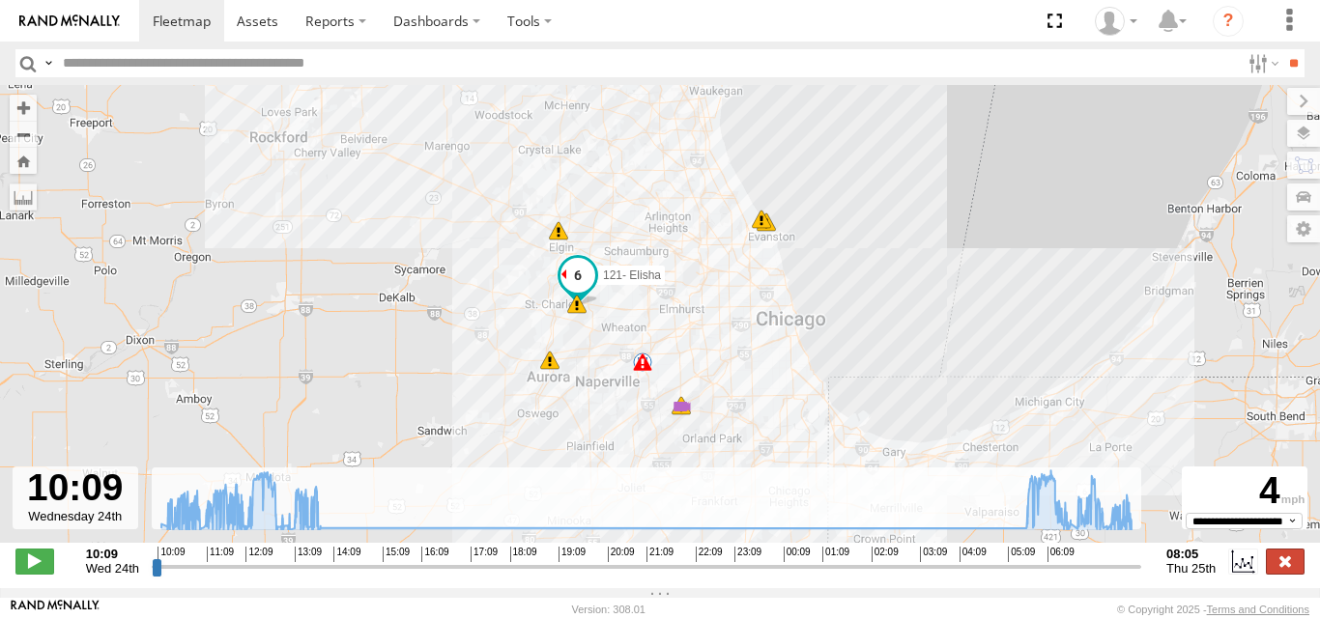
click at [1282, 566] on label at bounding box center [1285, 561] width 39 height 25
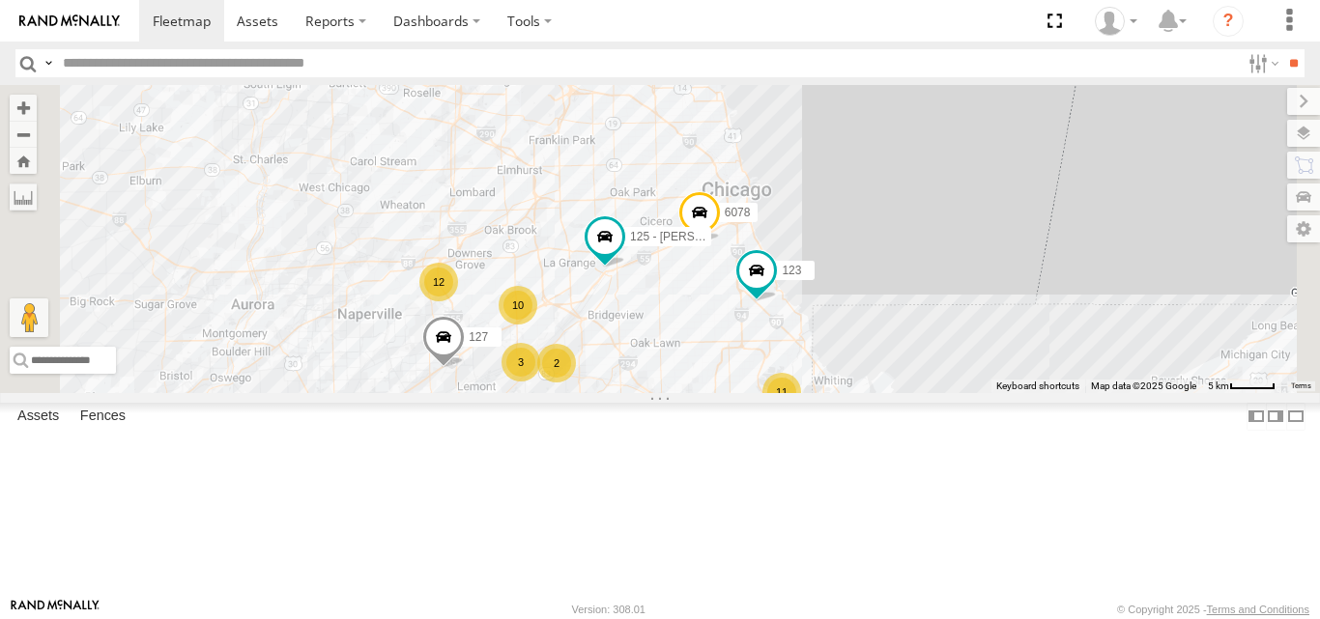
click at [0, 0] on link at bounding box center [0, 0] width 0 height 0
click at [0, 0] on span at bounding box center [0, 0] width 0 height 0
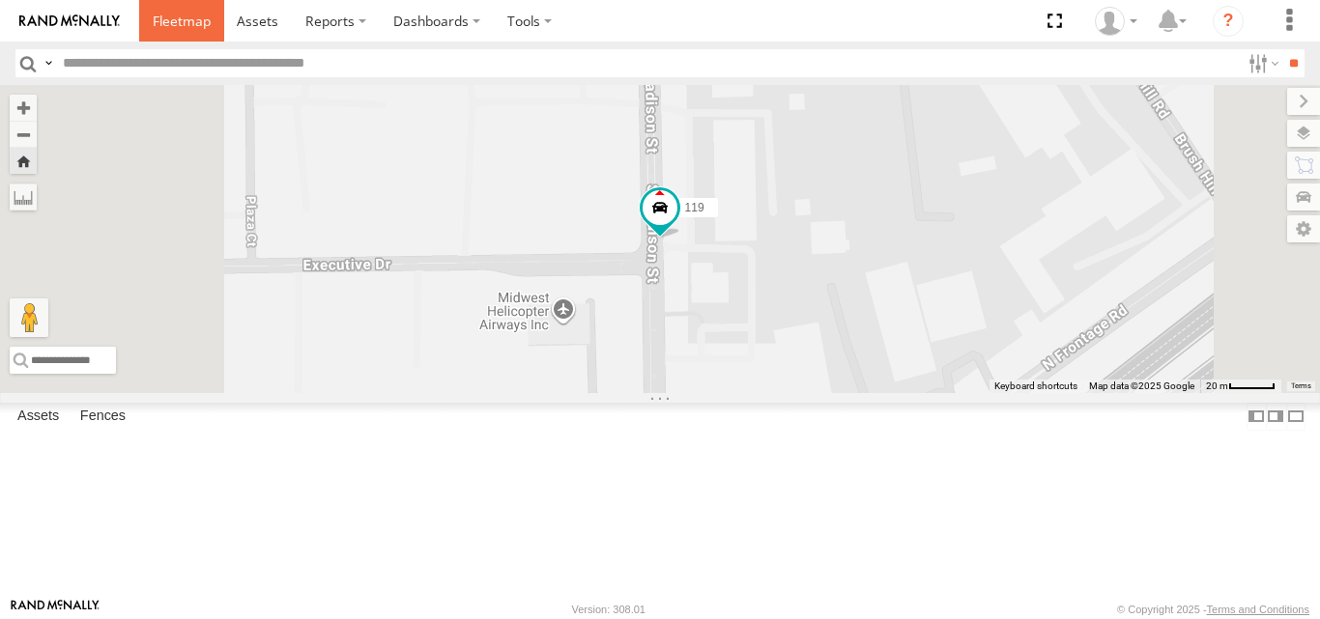
click at [189, 15] on span at bounding box center [182, 21] width 58 height 18
